Goal: Find specific page/section: Find specific page/section

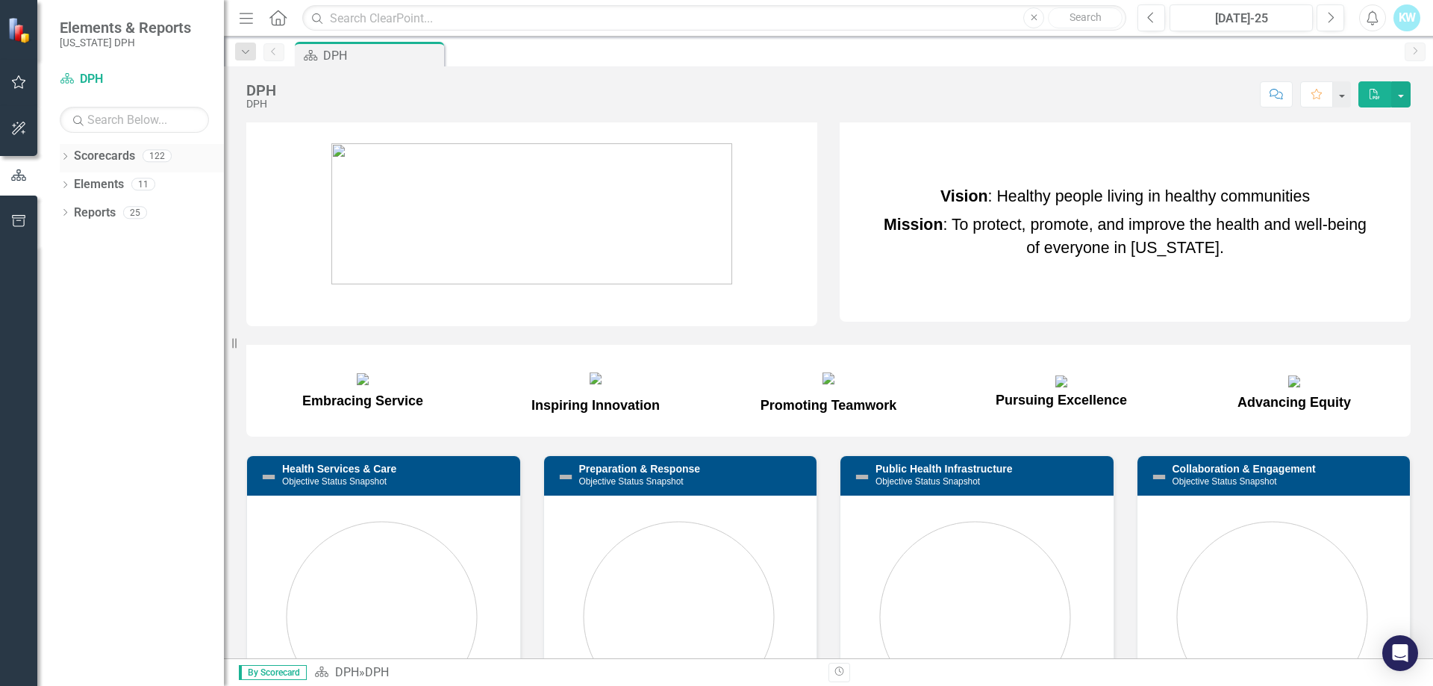
click at [103, 165] on div "Scorecards" at bounding box center [104, 156] width 61 height 25
click at [65, 154] on icon "Dropdown" at bounding box center [65, 158] width 10 height 8
click at [87, 182] on link "DPH" at bounding box center [153, 184] width 142 height 17
click at [71, 183] on icon "Dropdown" at bounding box center [72, 183] width 11 height 9
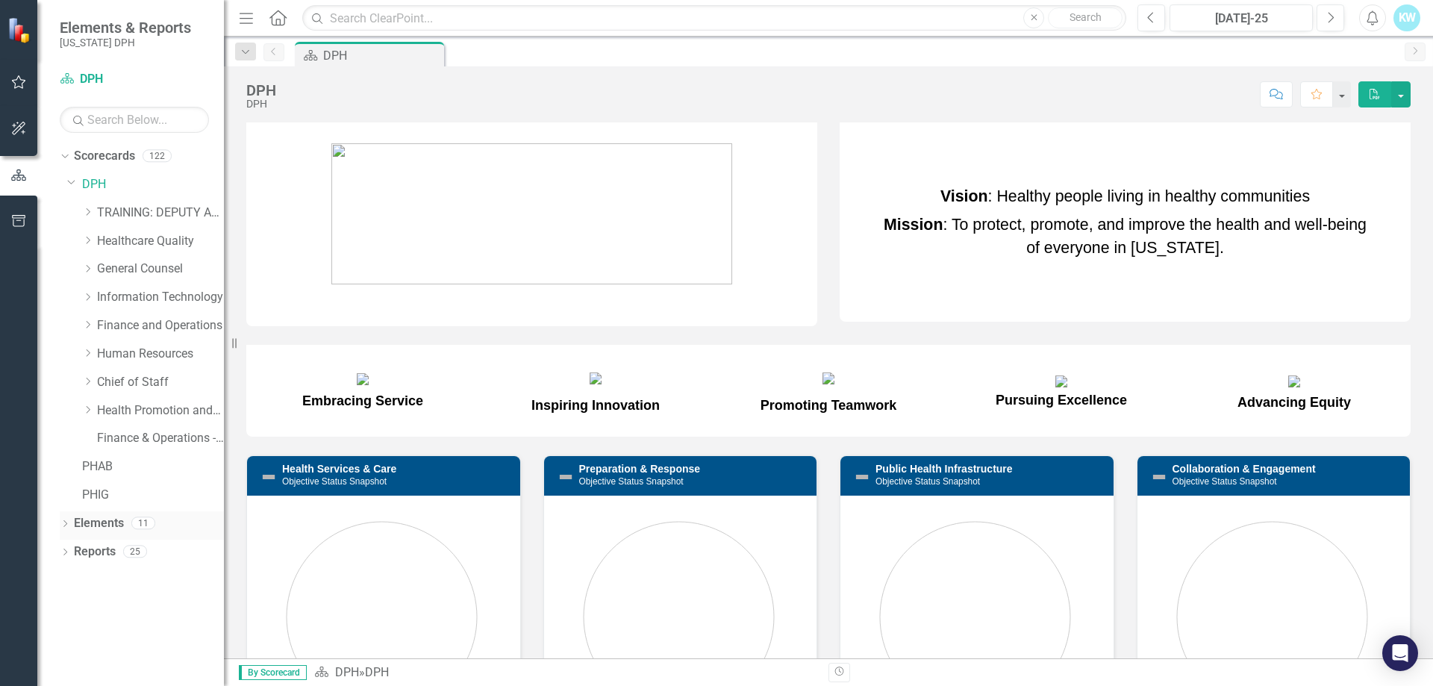
click at [108, 529] on link "Elements" at bounding box center [99, 523] width 50 height 17
click at [63, 522] on icon "Dropdown" at bounding box center [65, 525] width 10 height 8
click at [69, 551] on icon "Dropdown" at bounding box center [72, 553] width 10 height 8
click at [71, 605] on icon "Dropdown" at bounding box center [72, 607] width 10 height 8
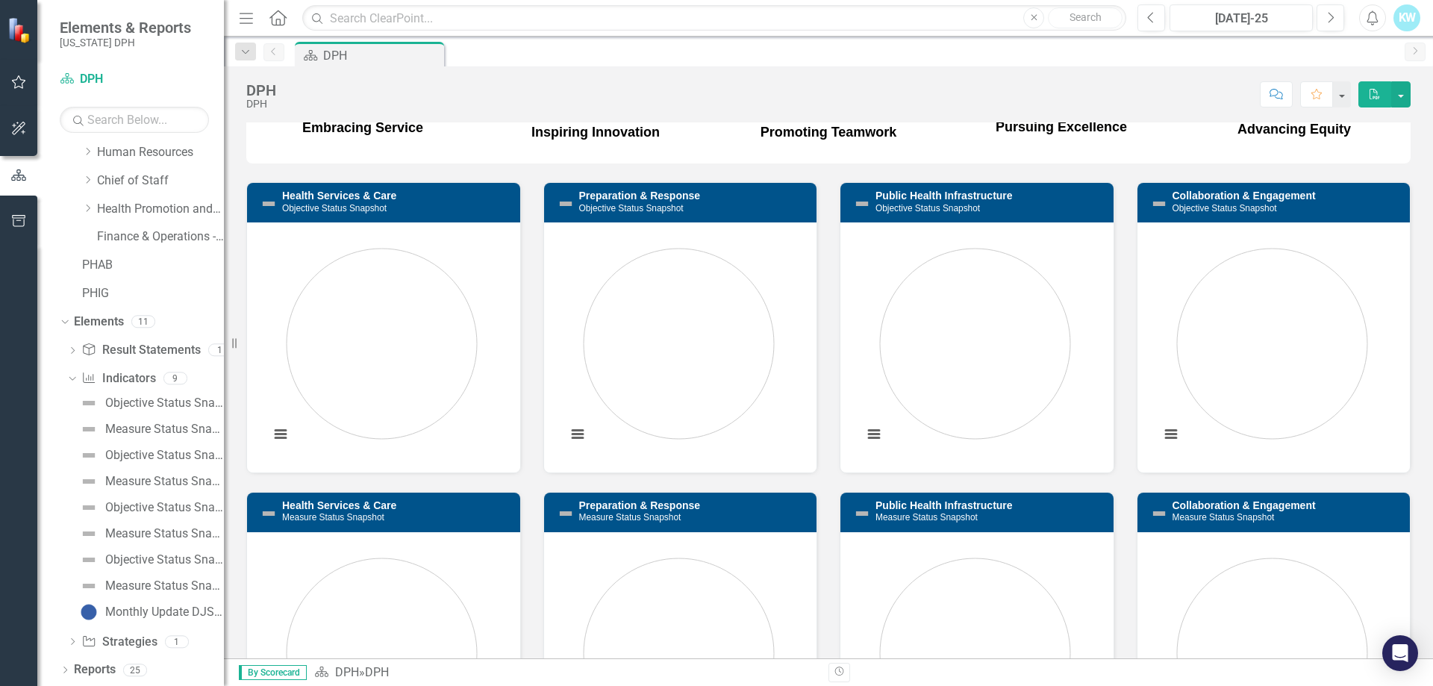
scroll to position [298, 0]
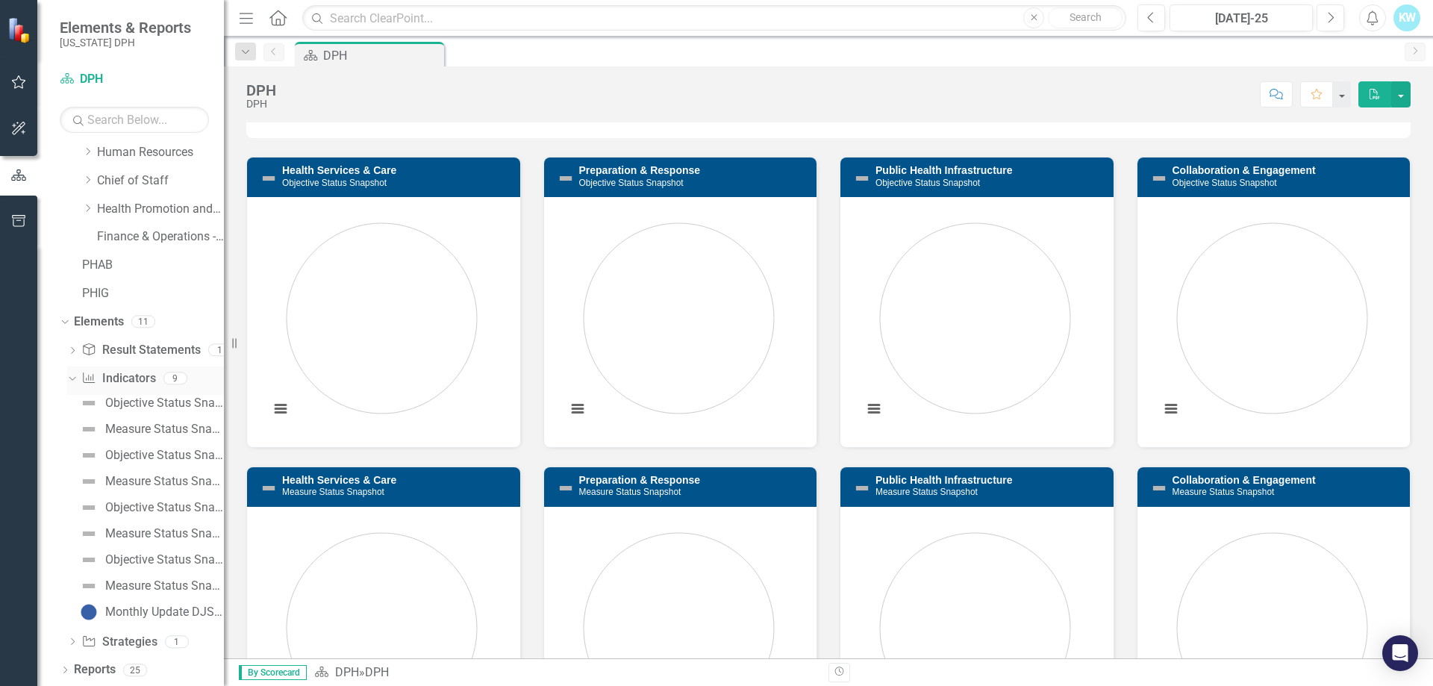
click at [72, 378] on icon "Dropdown" at bounding box center [70, 377] width 8 height 10
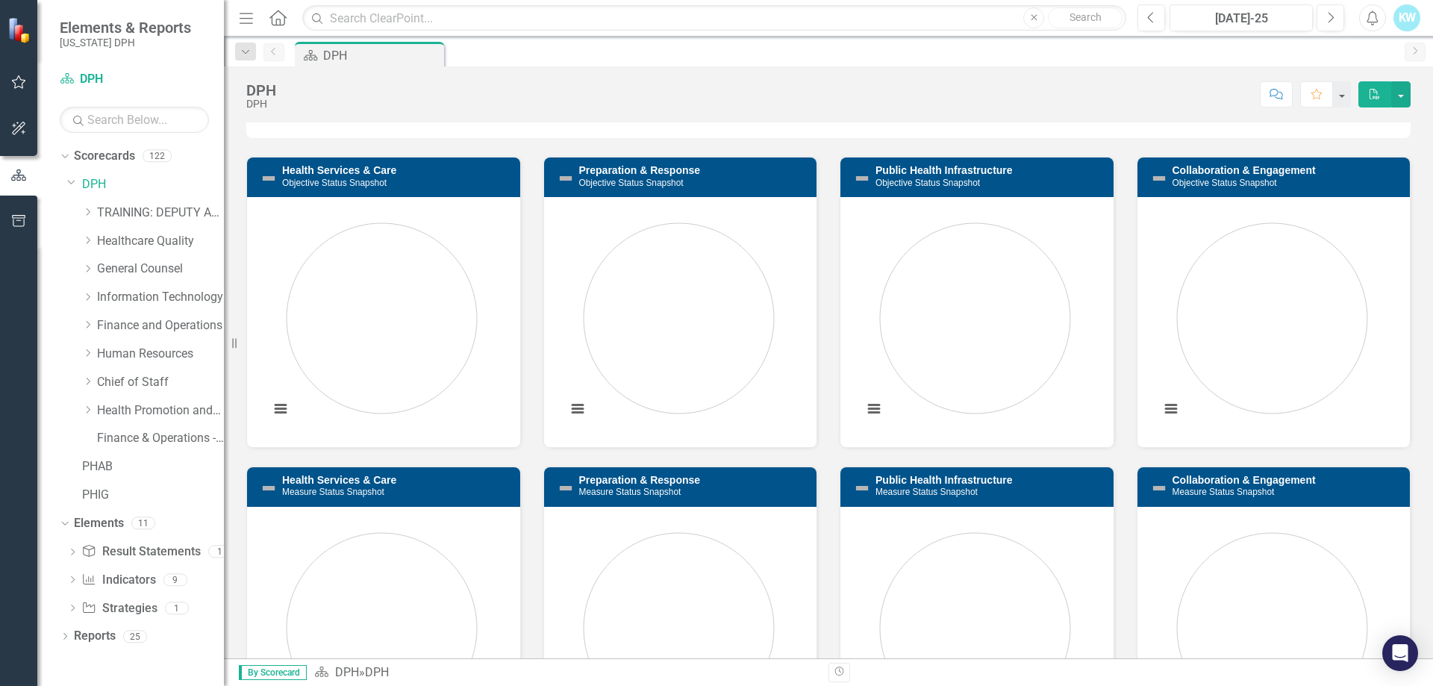
scroll to position [0, 0]
click at [69, 548] on div "Dropdown" at bounding box center [72, 553] width 10 height 13
click at [147, 575] on div "Everyone in SC has access to high-quality health services" at bounding box center [164, 575] width 119 height 13
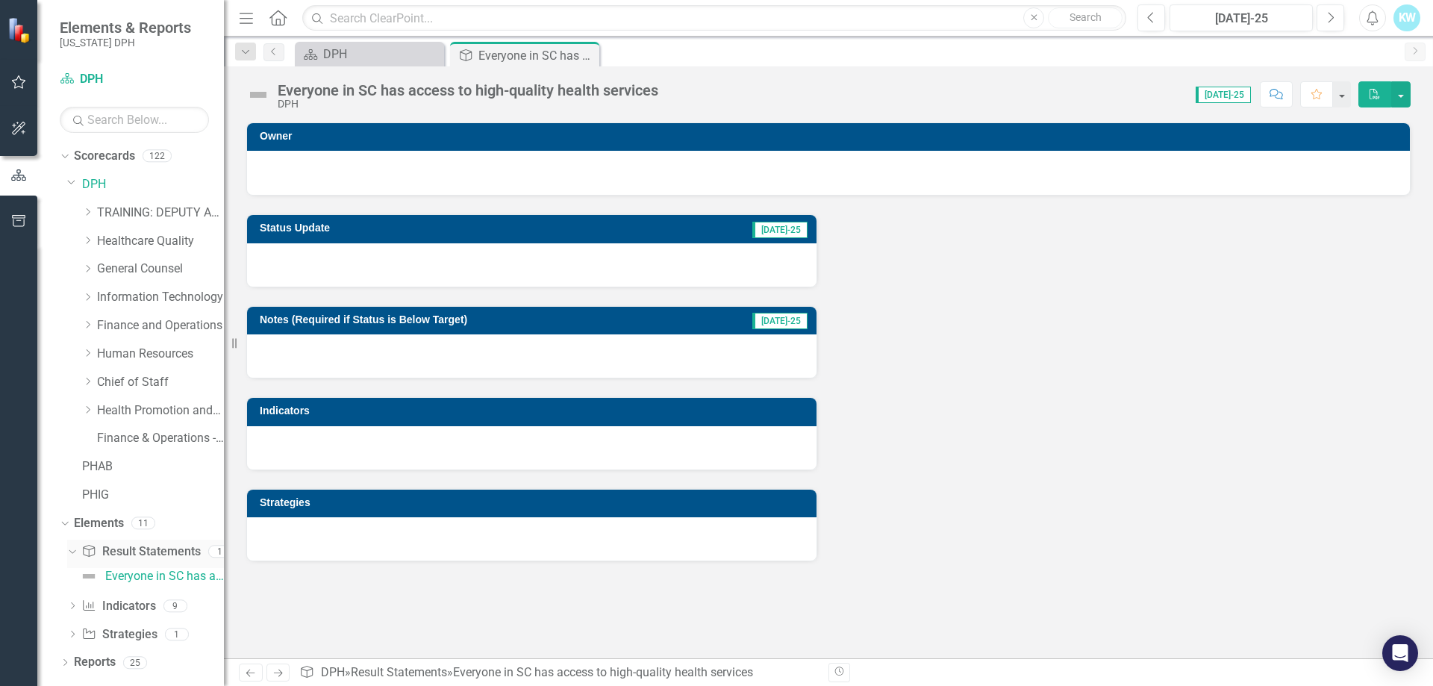
click at [69, 549] on icon "Dropdown" at bounding box center [70, 550] width 8 height 10
click at [143, 212] on link "TRAINING: DEPUTY AREA" at bounding box center [160, 212] width 127 height 17
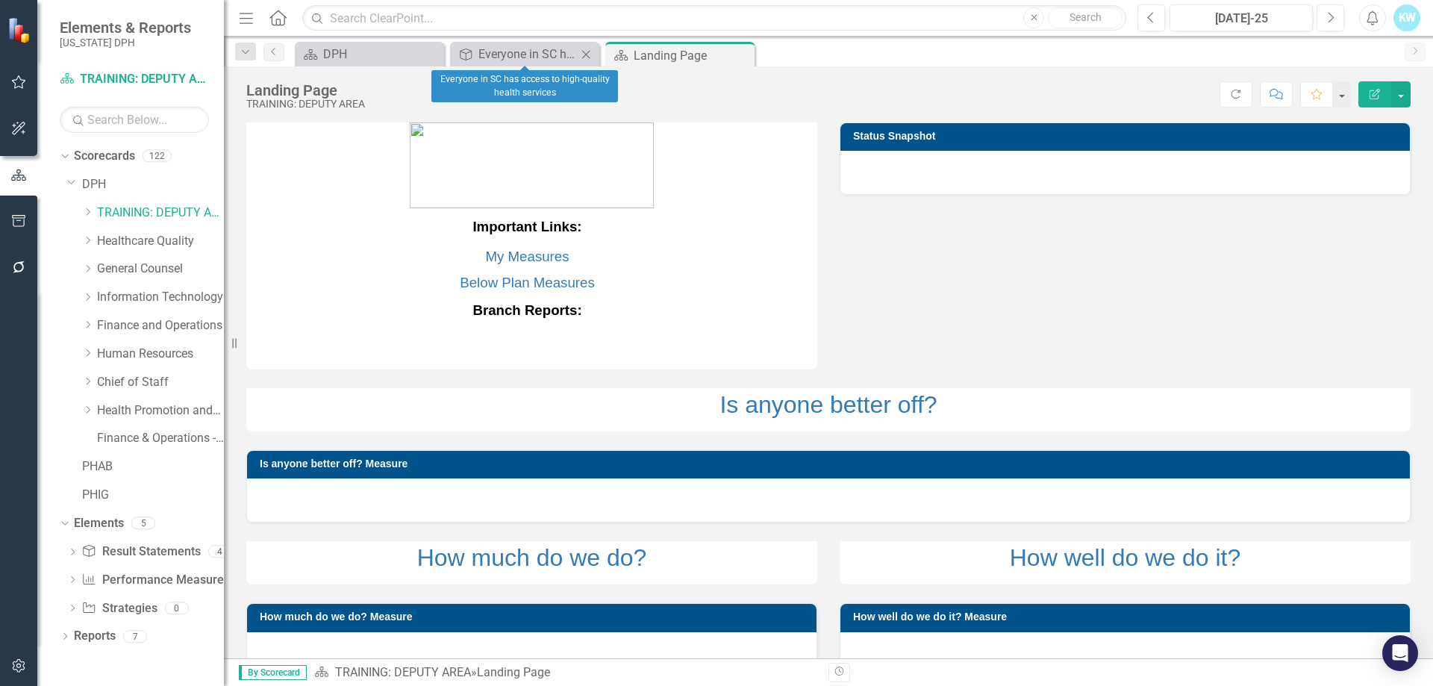
click at [588, 51] on icon "Close" at bounding box center [585, 54] width 15 height 12
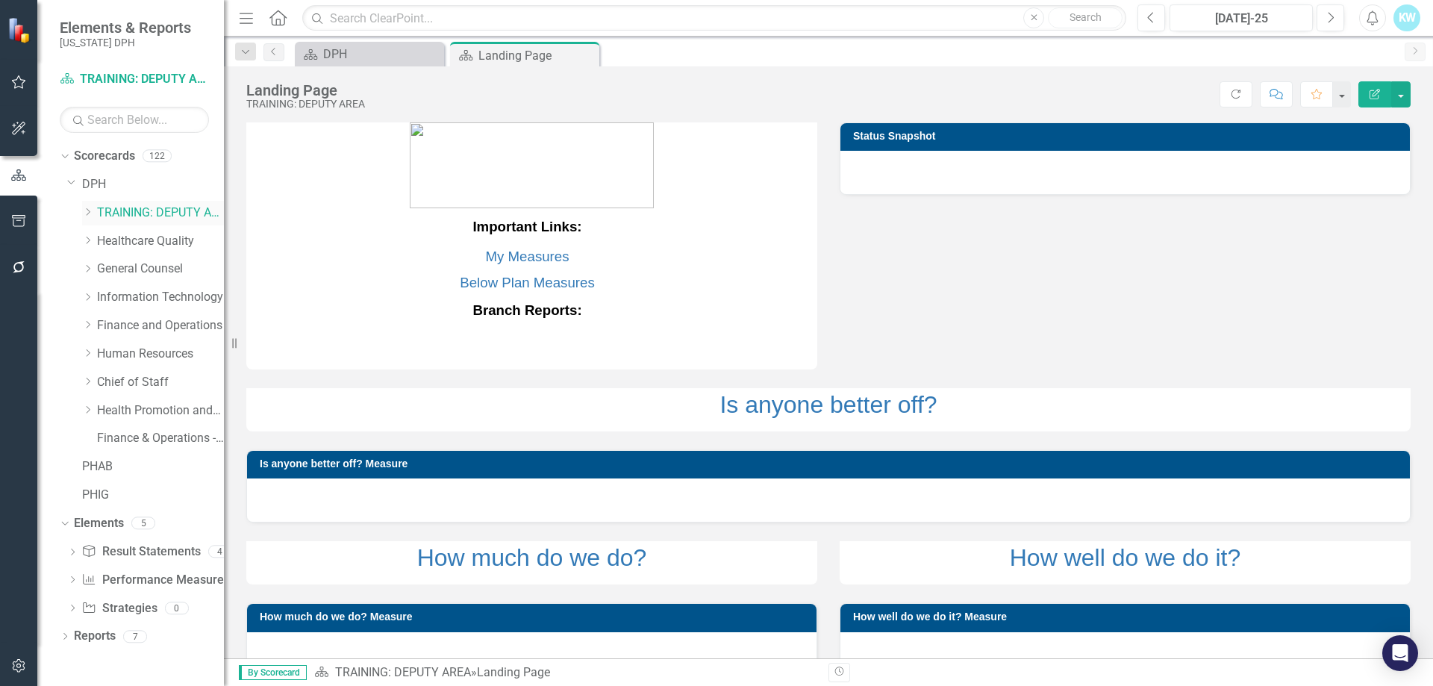
click at [130, 210] on link "TRAINING: DEPUTY AREA" at bounding box center [160, 212] width 127 height 17
click at [99, 519] on link "Elements" at bounding box center [99, 523] width 50 height 17
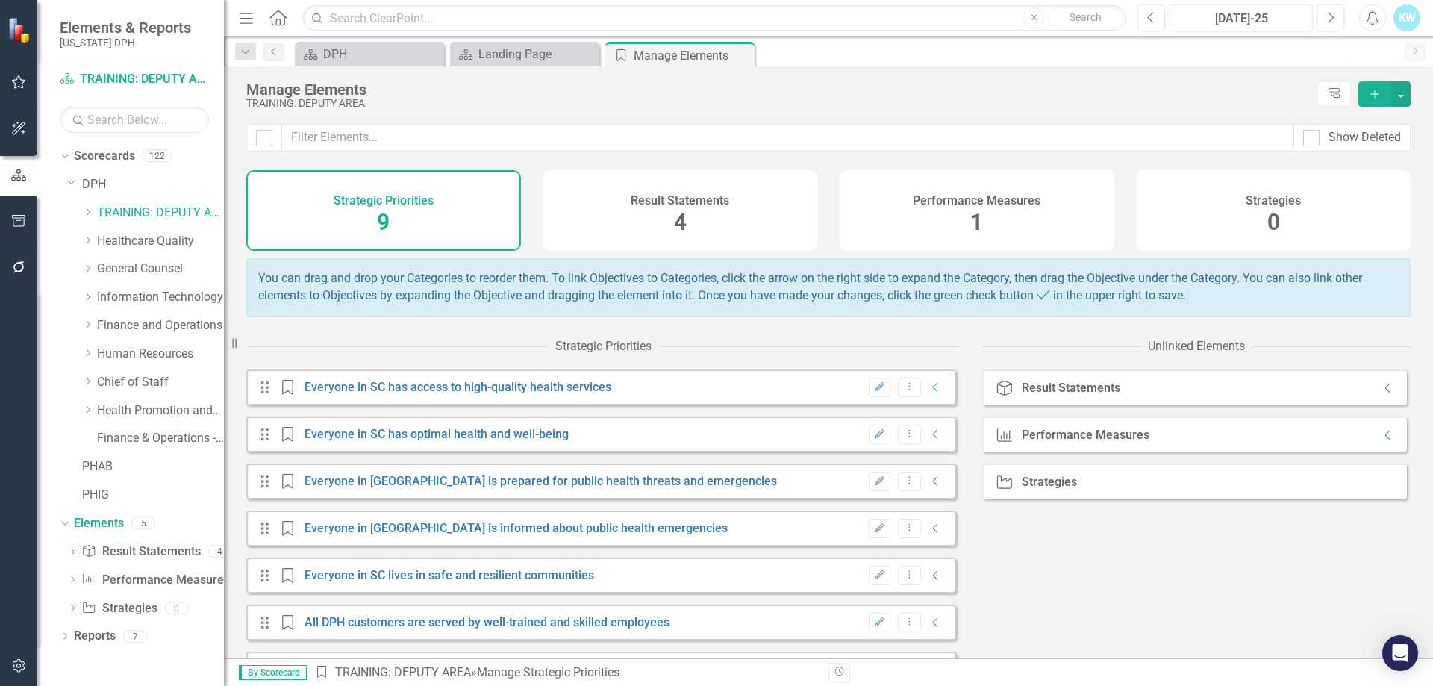
click at [942, 213] on div "Performance Measures 1" at bounding box center [976, 210] width 275 height 81
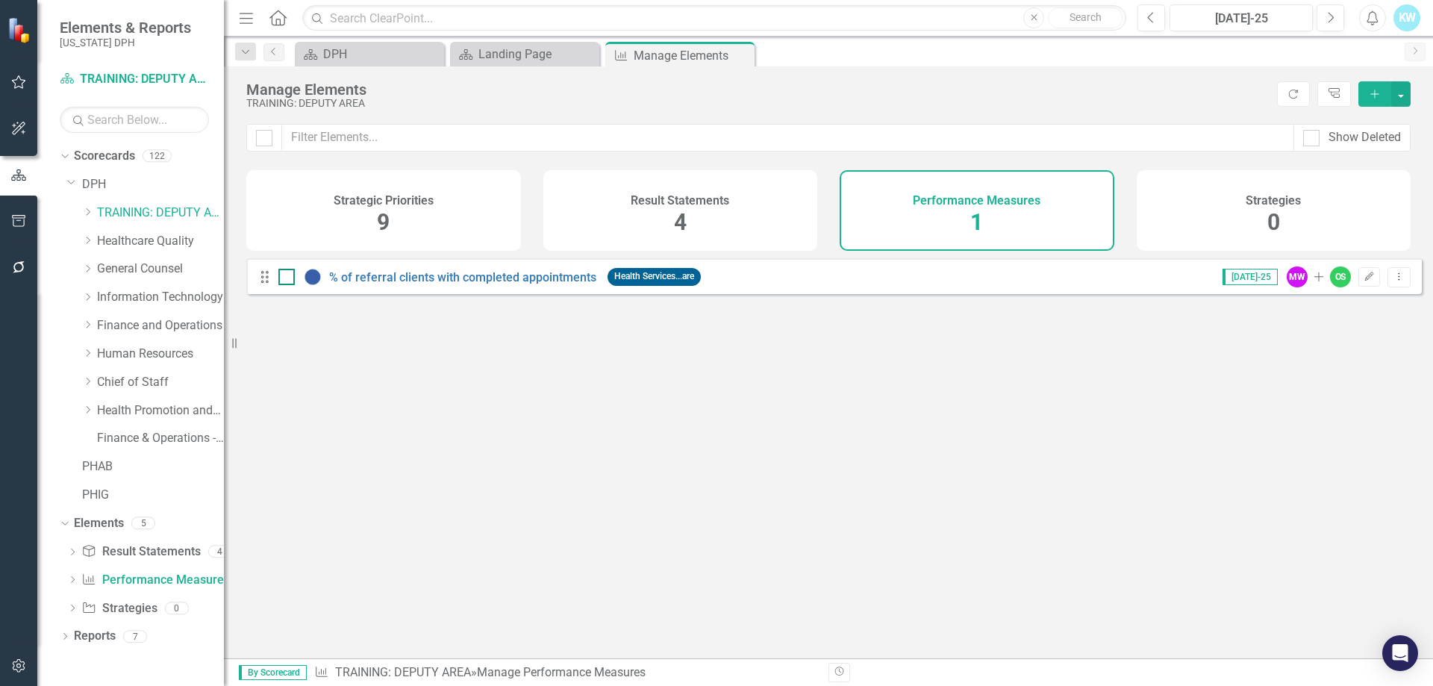
click at [289, 285] on div at bounding box center [286, 277] width 16 height 16
click at [288, 278] on input "checkbox" at bounding box center [283, 274] width 10 height 10
checkbox input "true"
click at [633, 285] on span "Health Services...are" at bounding box center [653, 276] width 93 height 17
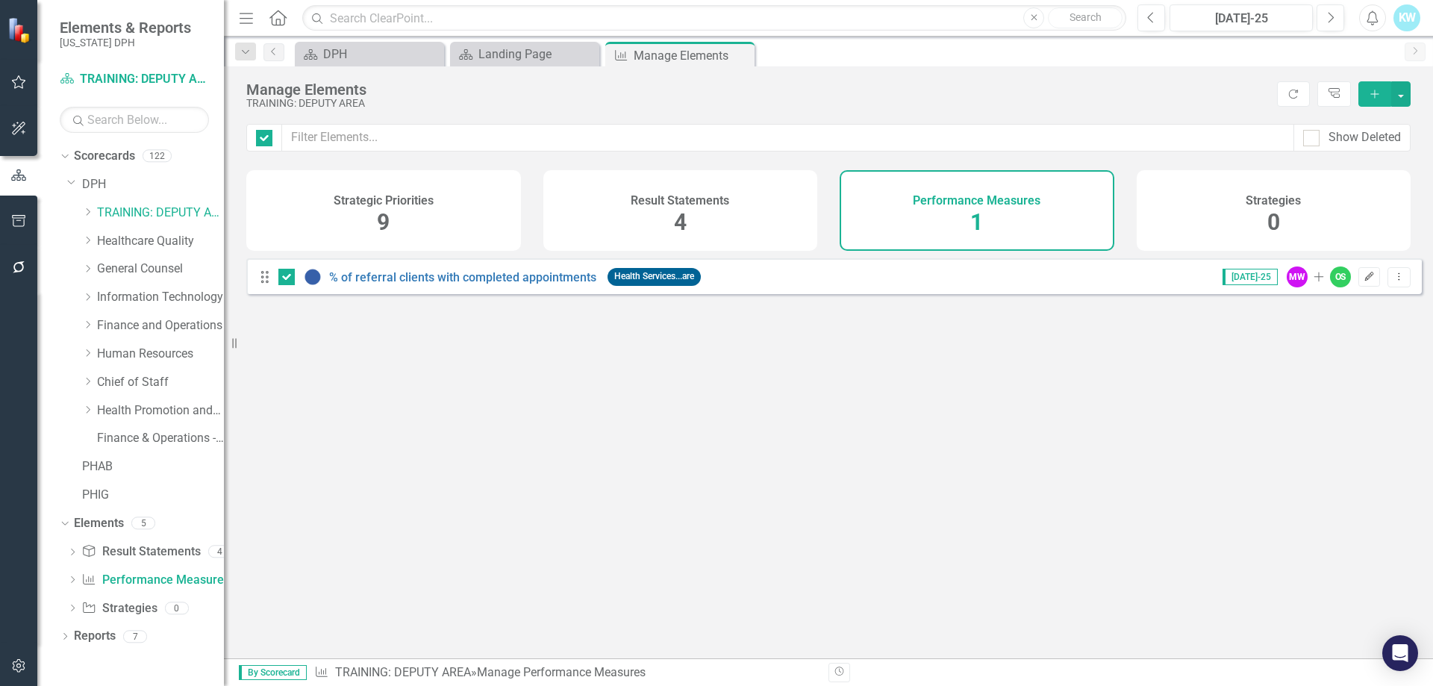
click at [1365, 281] on icon "button" at bounding box center [1369, 276] width 9 height 9
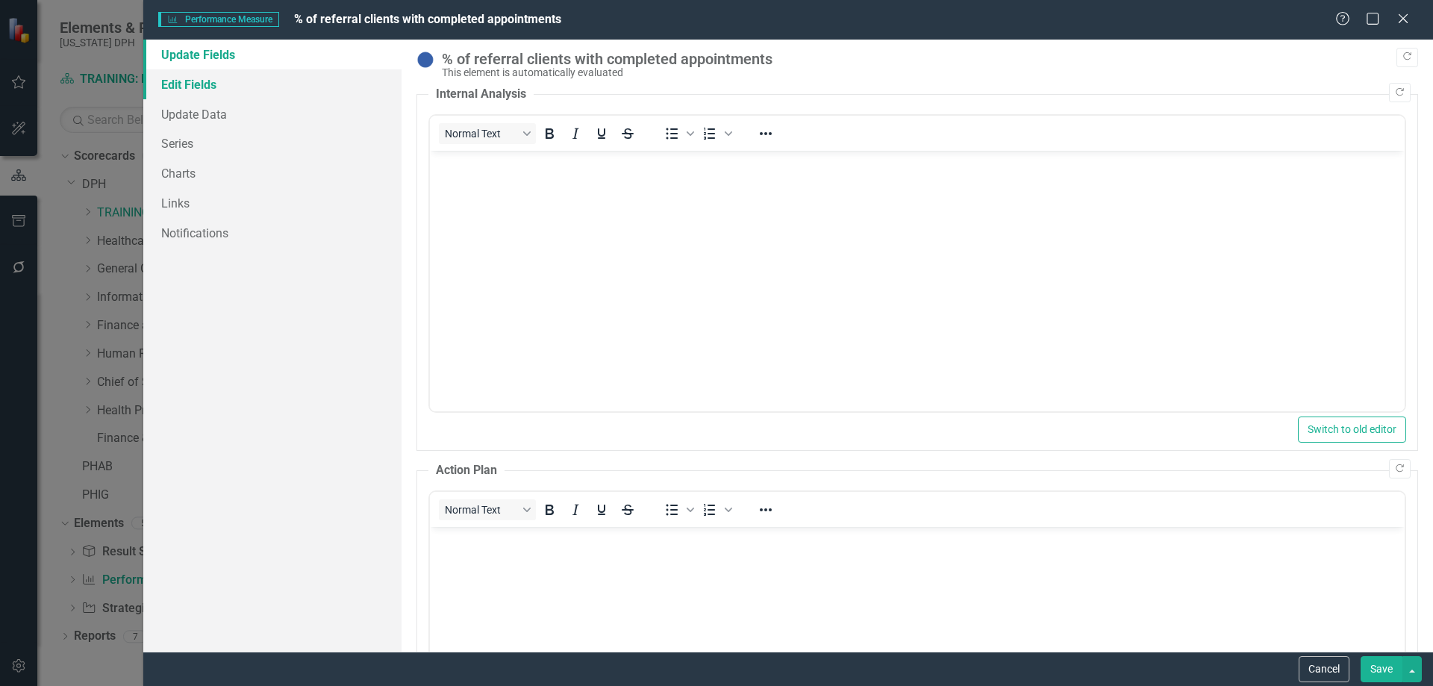
click at [202, 90] on link "Edit Fields" at bounding box center [272, 84] width 258 height 30
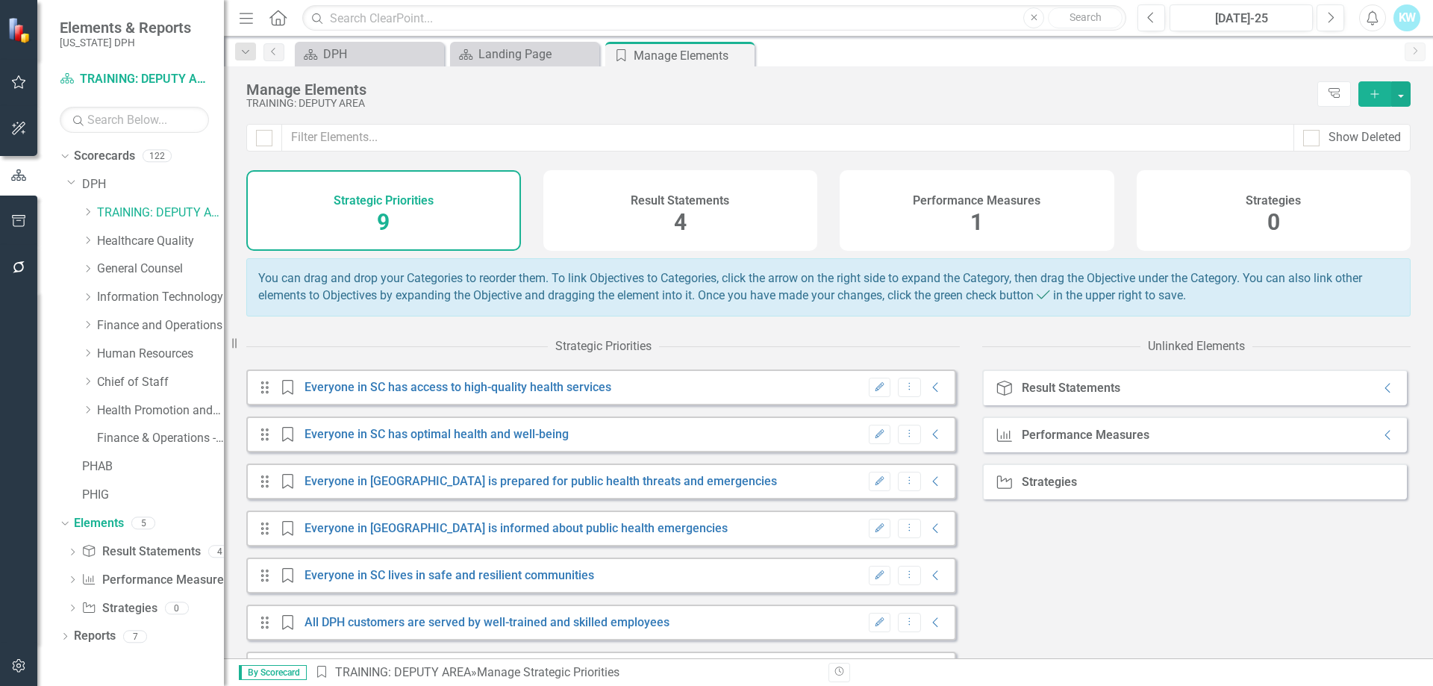
click at [666, 216] on div "Result Statements 4" at bounding box center [680, 210] width 275 height 81
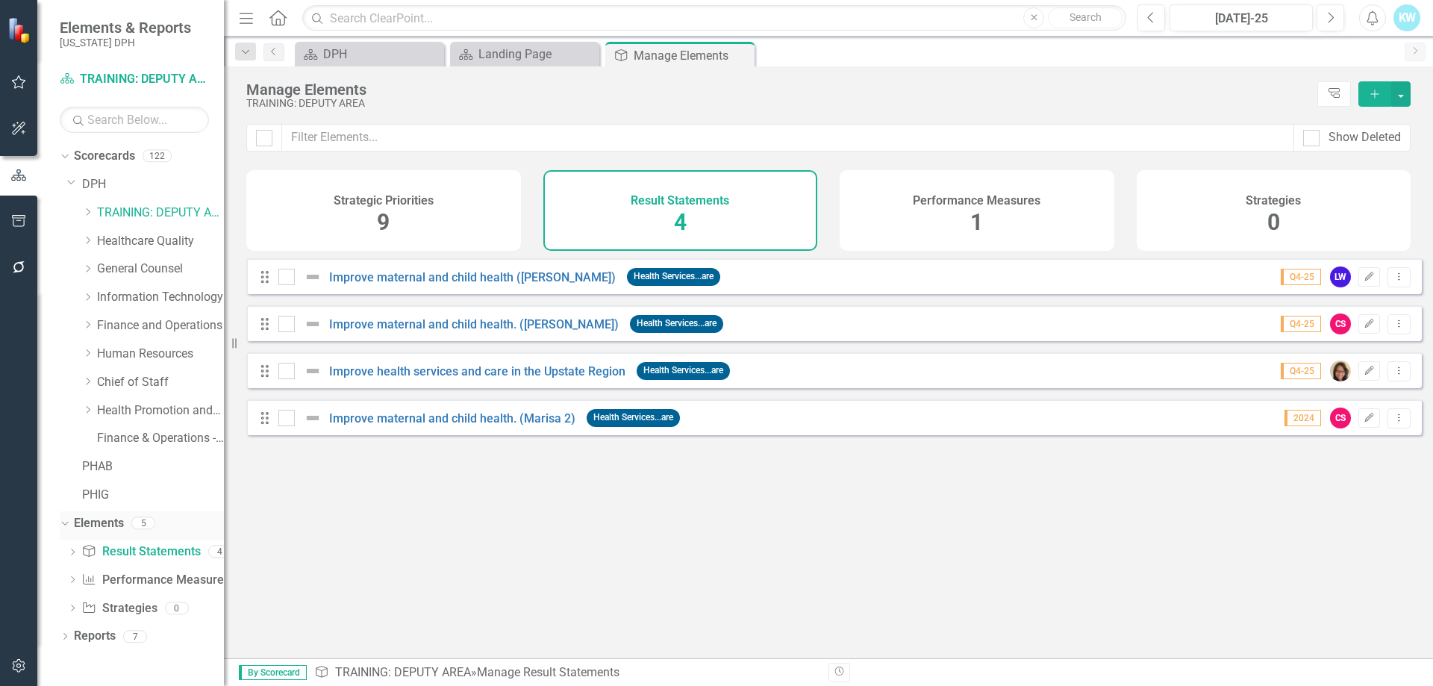
click at [100, 522] on link "Elements" at bounding box center [99, 523] width 50 height 17
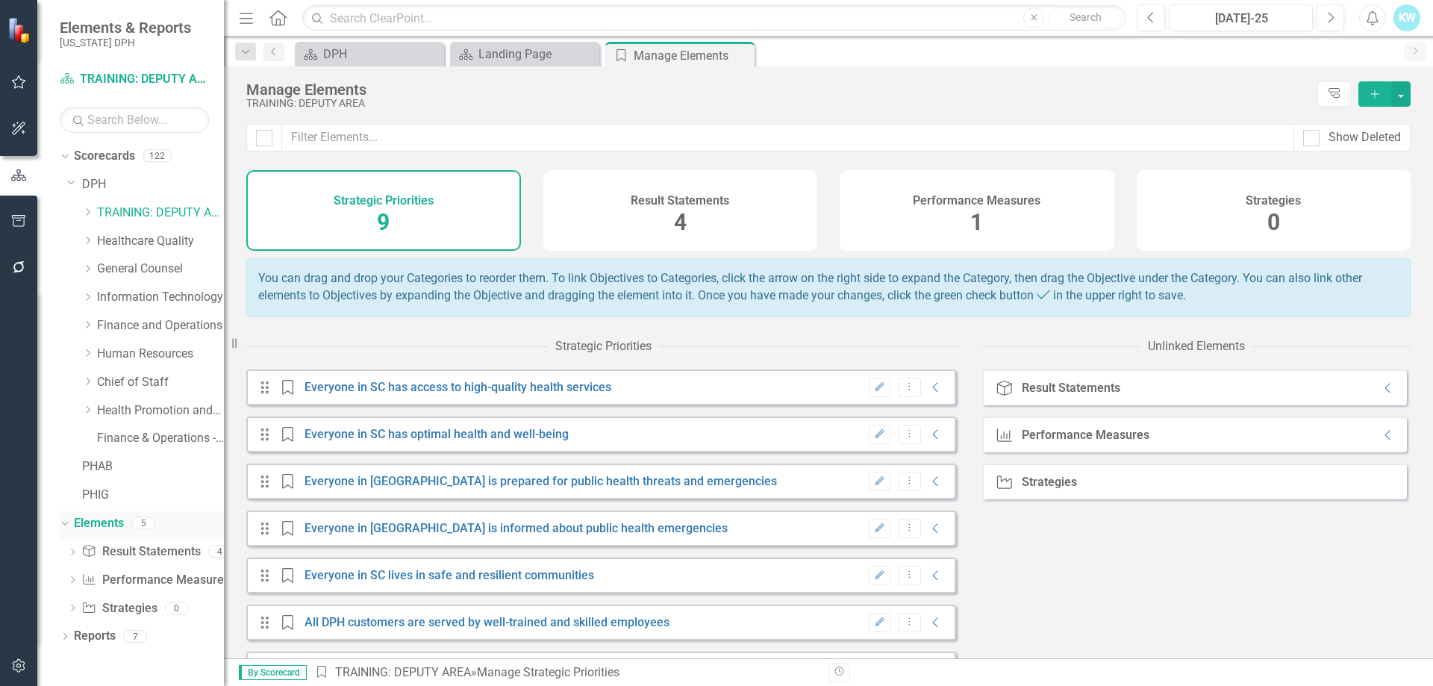
click at [60, 518] on icon "Dropdown" at bounding box center [63, 522] width 8 height 10
click at [57, 515] on div "Dropdown Scorecards 122 Dropdown DPH Dropdown TRAINING: DEPUTY AREA Dropdown TR…" at bounding box center [130, 415] width 187 height 542
click at [106, 519] on link "Elements" at bounding box center [99, 523] width 50 height 17
click at [144, 523] on div "5" at bounding box center [143, 523] width 24 height 13
click at [103, 520] on link "Elements" at bounding box center [99, 523] width 50 height 17
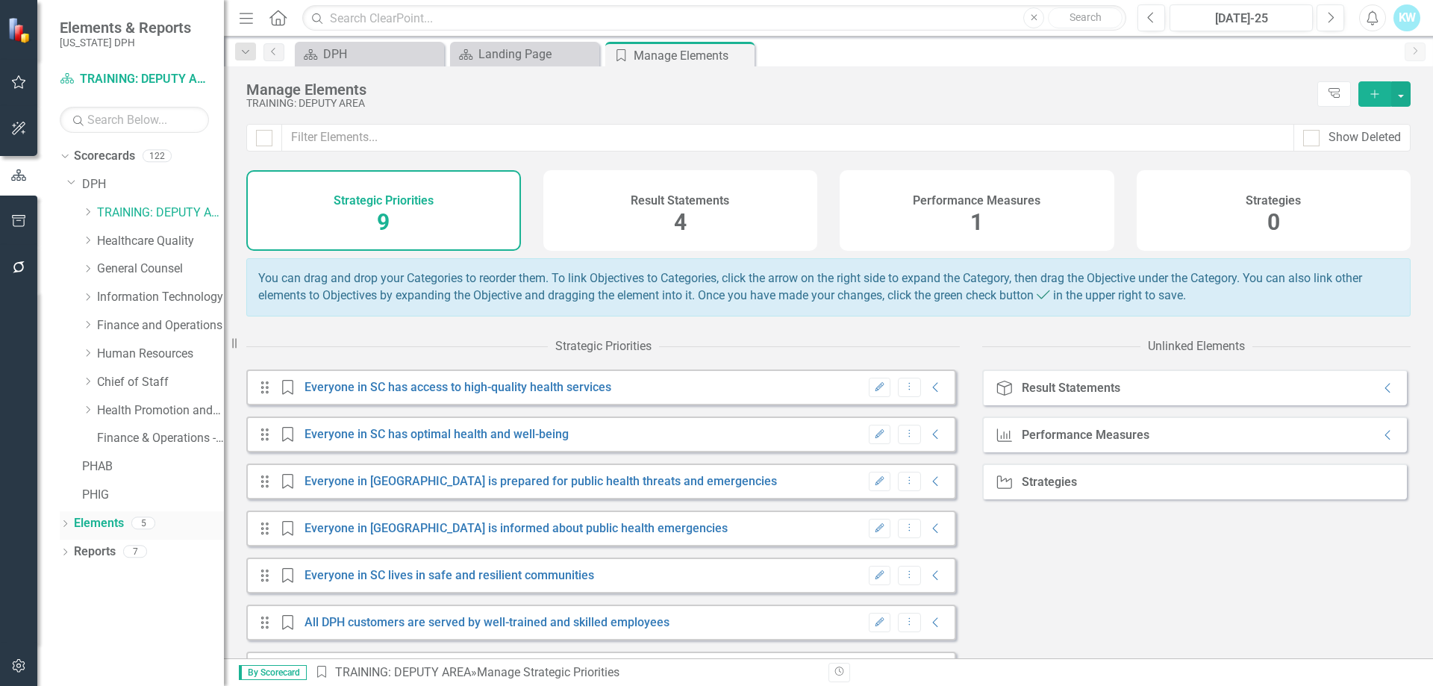
click at [101, 519] on link "Elements" at bounding box center [99, 523] width 50 height 17
click at [68, 522] on icon "Dropdown" at bounding box center [65, 525] width 10 height 8
click at [978, 219] on span "1" at bounding box center [976, 222] width 13 height 26
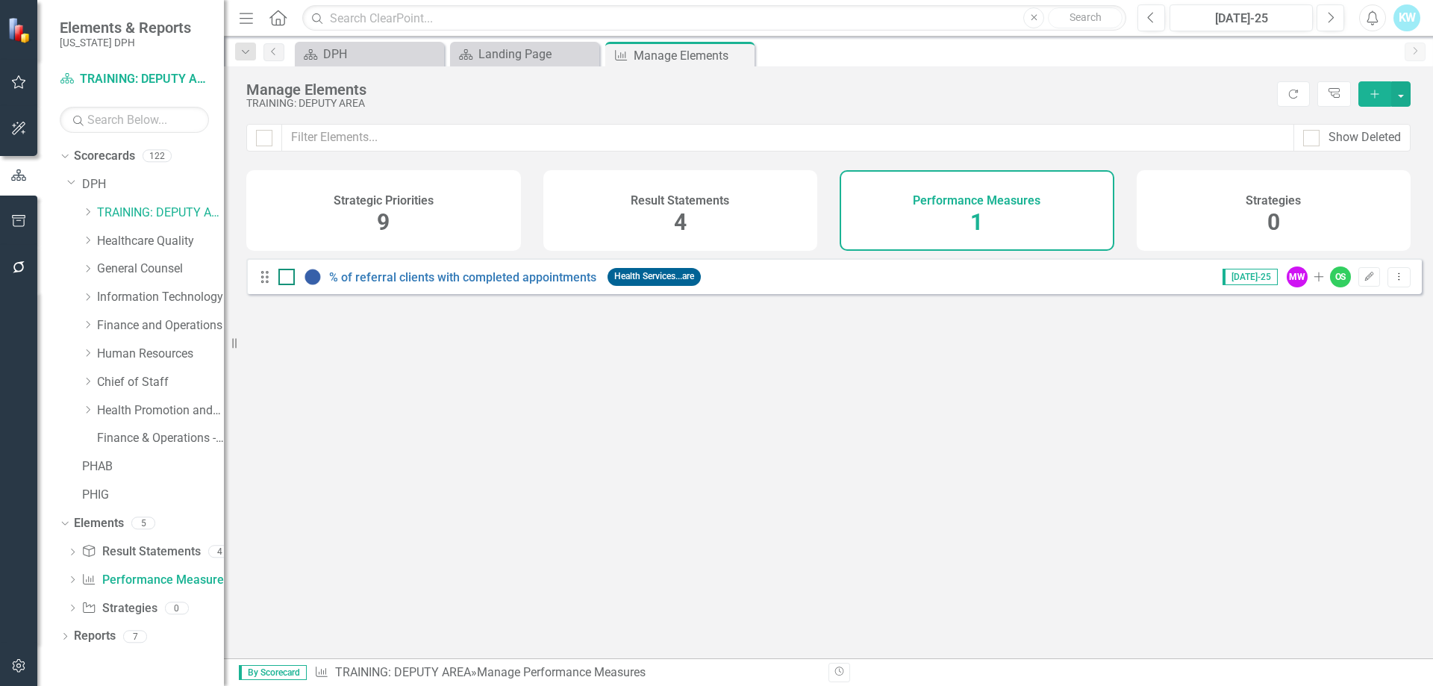
click at [281, 278] on input "checkbox" at bounding box center [283, 274] width 10 height 10
checkbox input "true"
click at [438, 284] on link "% of referral clients with completed appointments" at bounding box center [462, 277] width 267 height 14
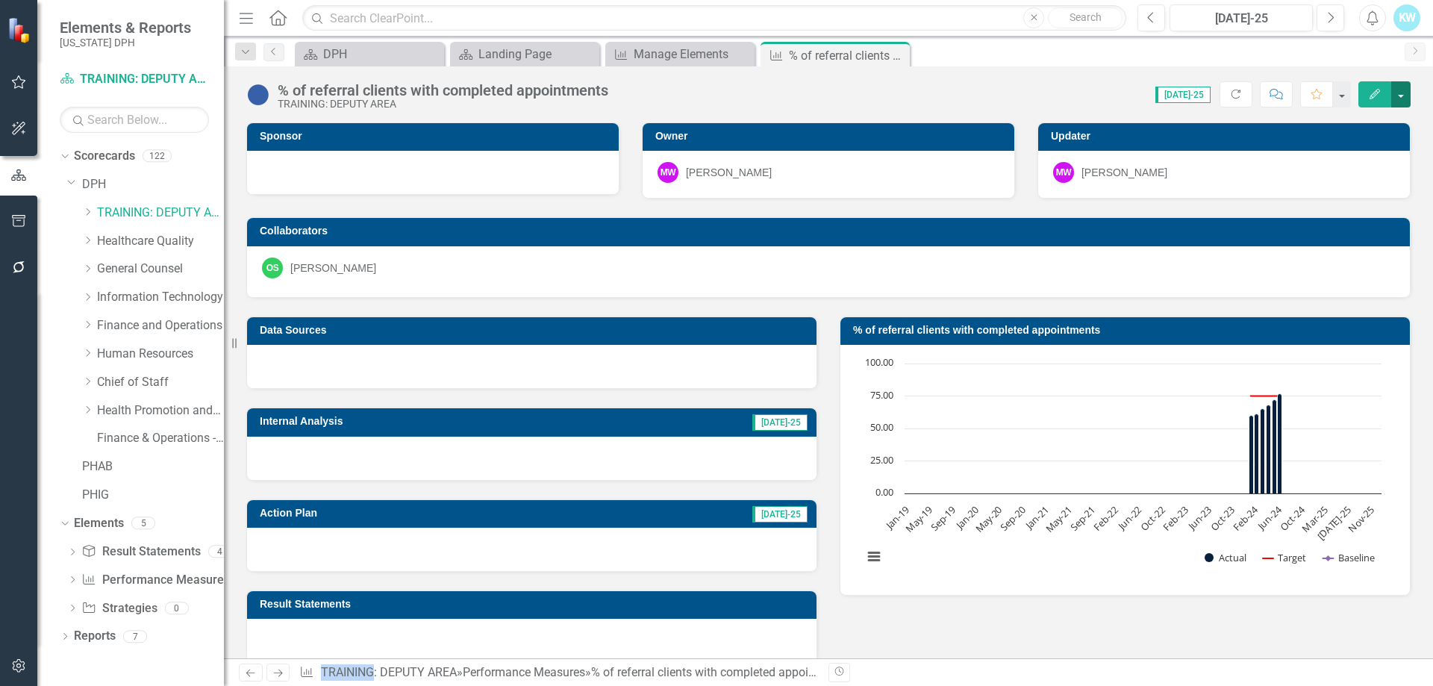
click at [1400, 91] on button "button" at bounding box center [1400, 94] width 19 height 26
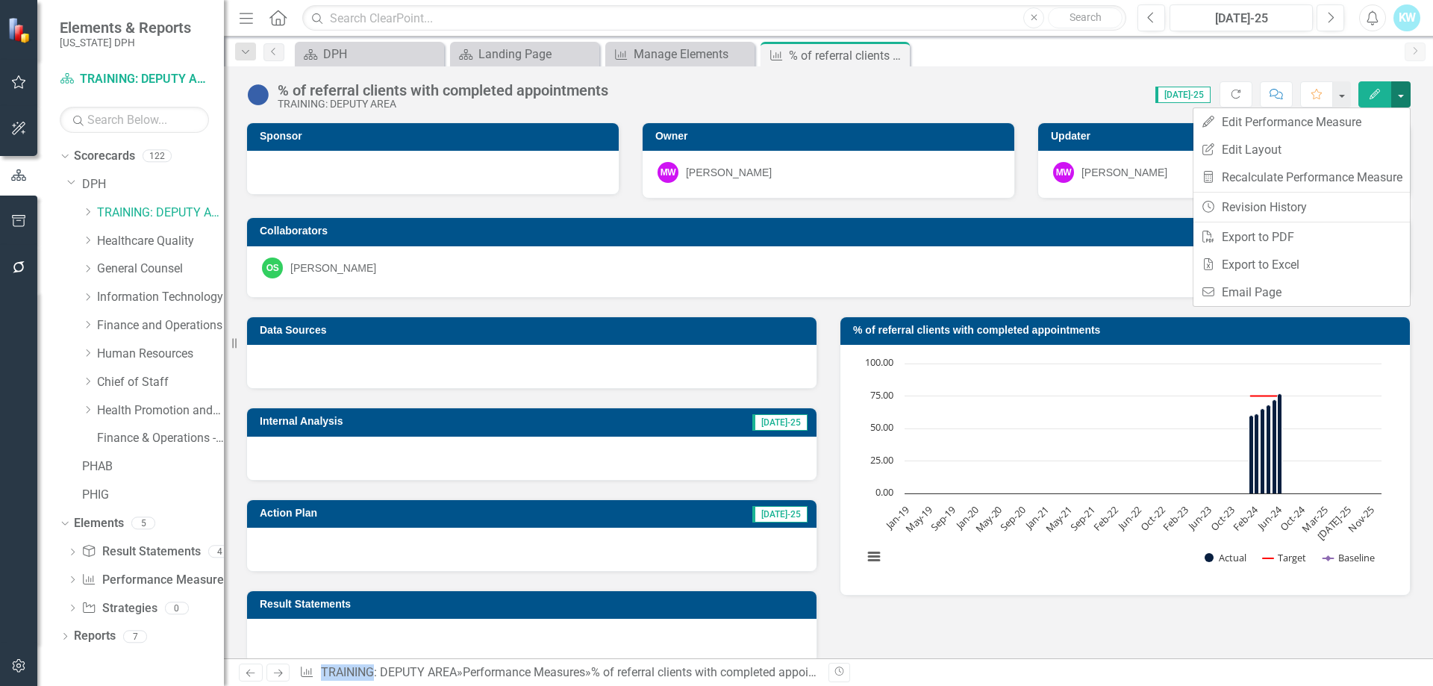
click at [1400, 91] on button "button" at bounding box center [1400, 94] width 19 height 26
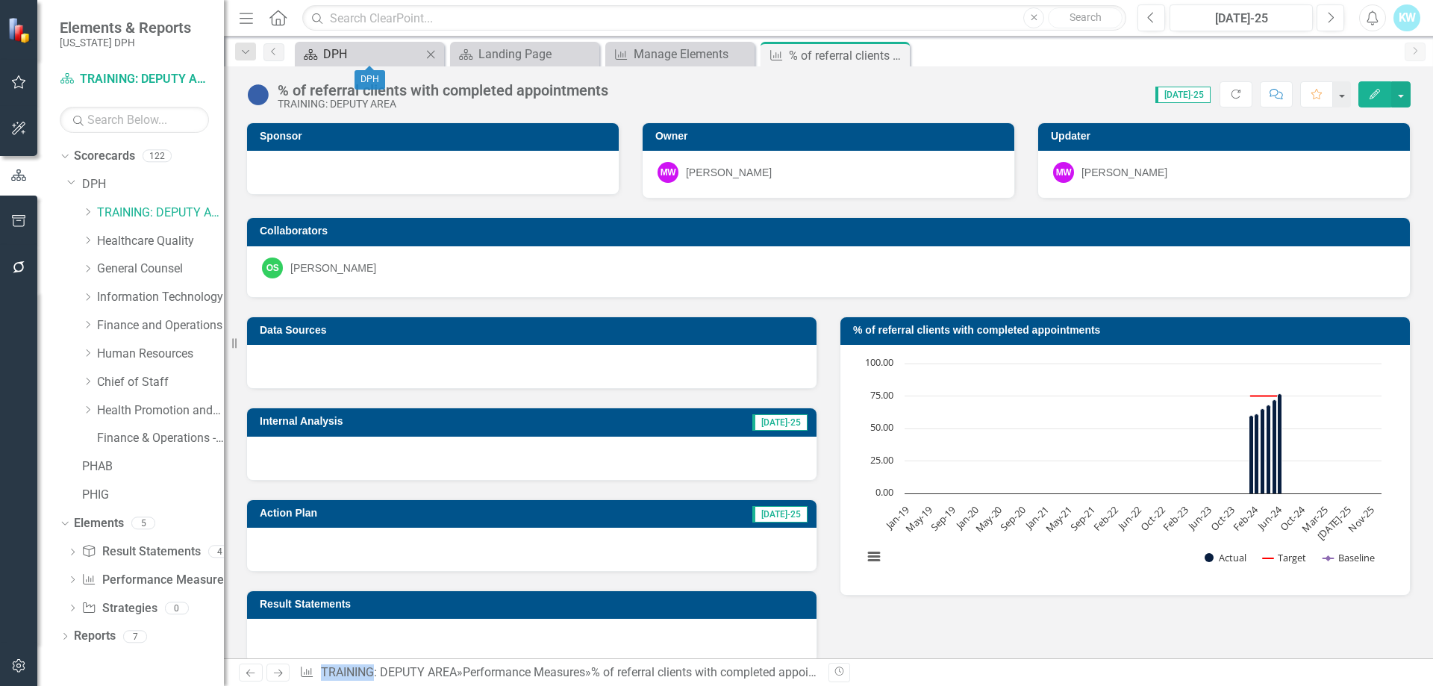
click at [358, 51] on div "DPH" at bounding box center [372, 54] width 98 height 19
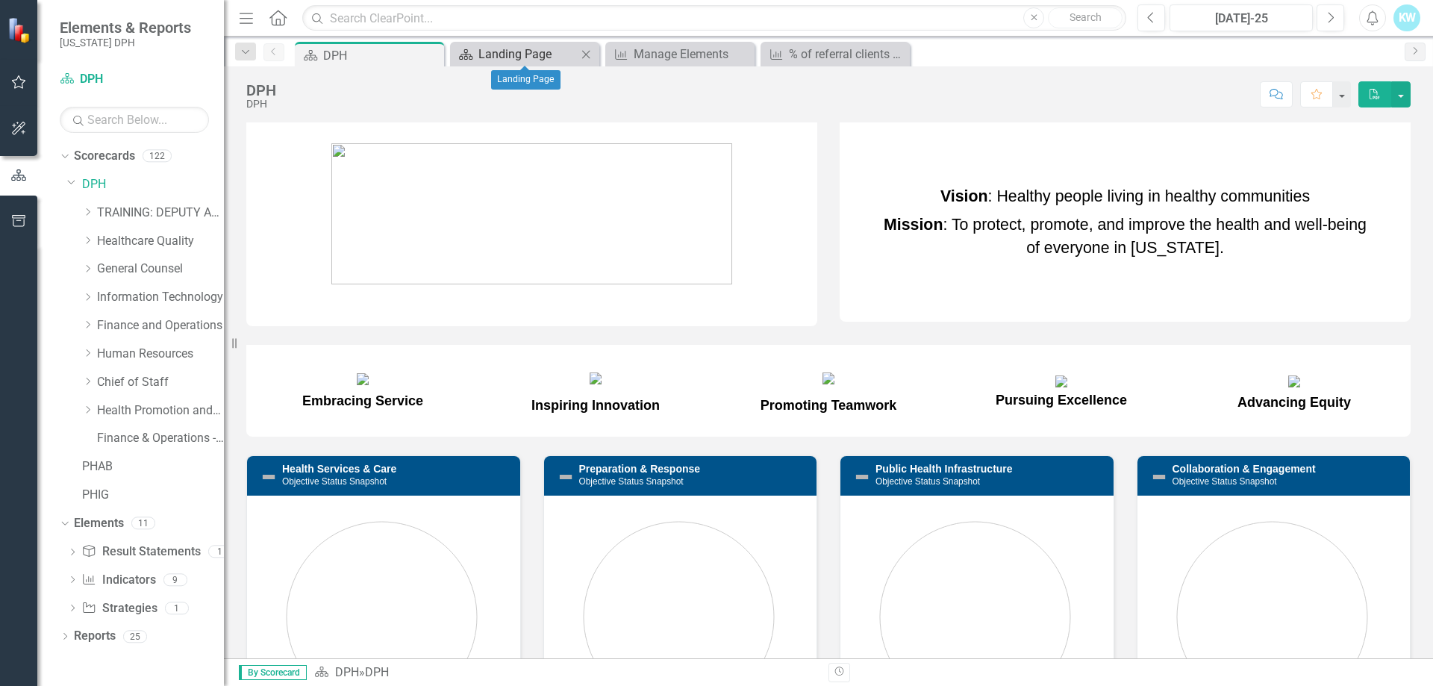
click at [510, 54] on div "Landing Page" at bounding box center [527, 54] width 98 height 19
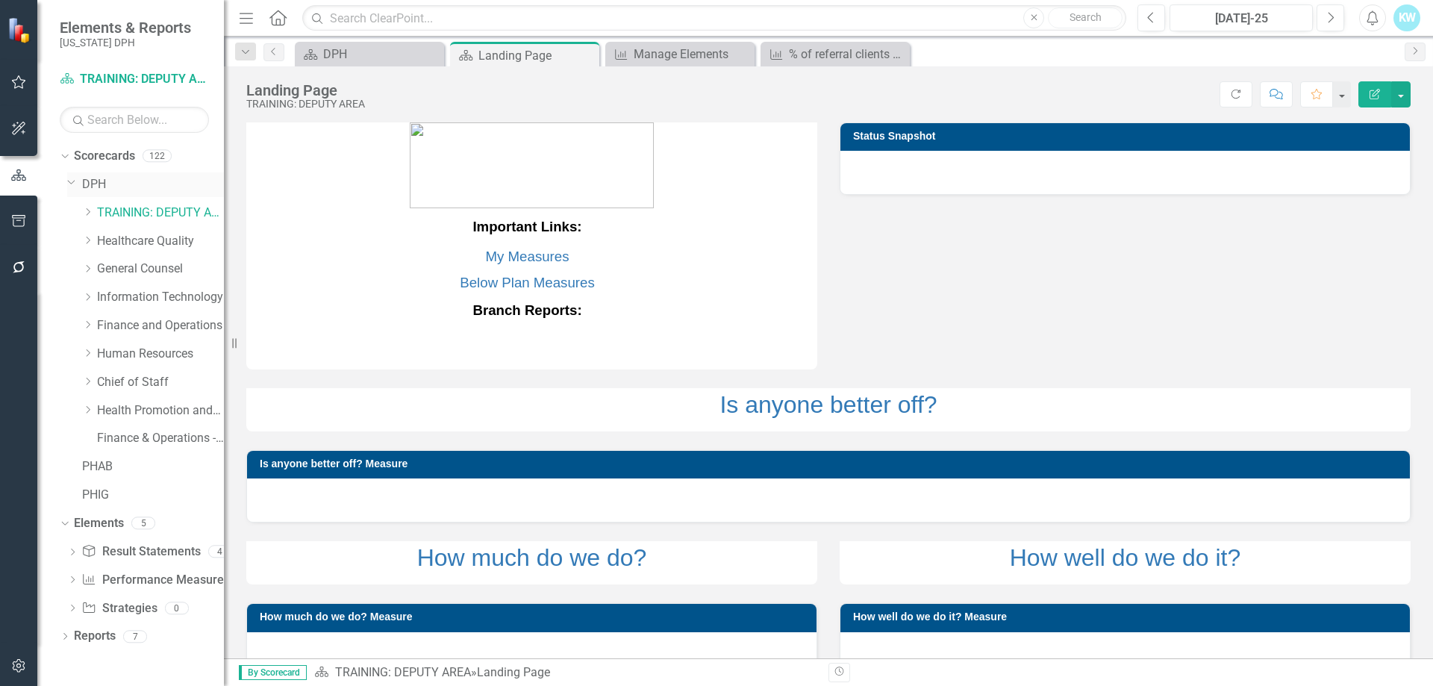
click at [99, 182] on link "DPH" at bounding box center [153, 184] width 142 height 17
